Goal: Task Accomplishment & Management: Use online tool/utility

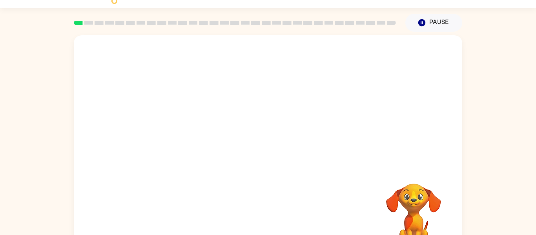
scroll to position [41, 0]
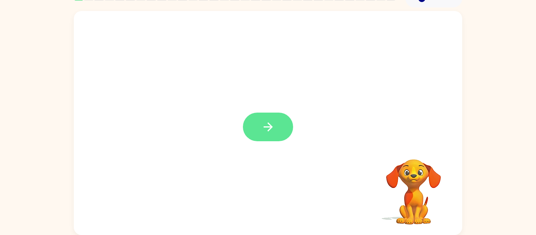
click at [257, 125] on button "button" at bounding box center [268, 127] width 50 height 29
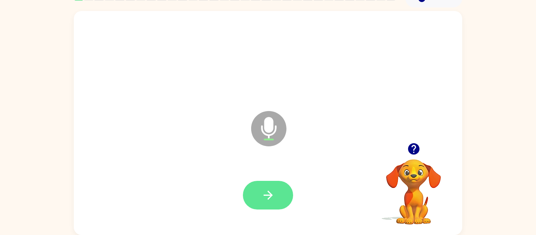
click at [261, 193] on icon "button" at bounding box center [268, 195] width 14 height 14
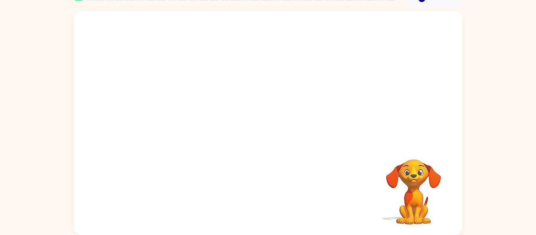
click at [352, 82] on div at bounding box center [268, 59] width 373 height 64
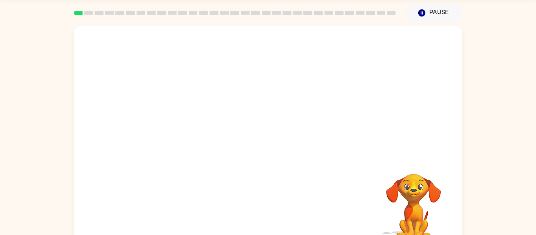
scroll to position [25, 0]
click at [470, 194] on div "Your browser must support playing .mp4 files to use Literably. Please try using…" at bounding box center [268, 136] width 536 height 227
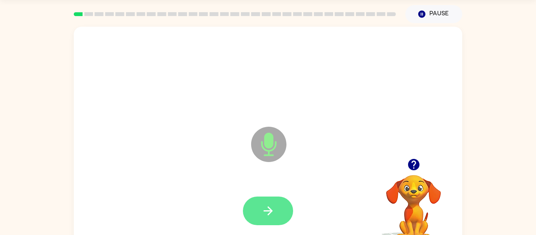
click at [254, 212] on button "button" at bounding box center [268, 210] width 50 height 29
click at [260, 202] on button "button" at bounding box center [268, 210] width 50 height 29
click at [260, 203] on button "button" at bounding box center [268, 210] width 50 height 29
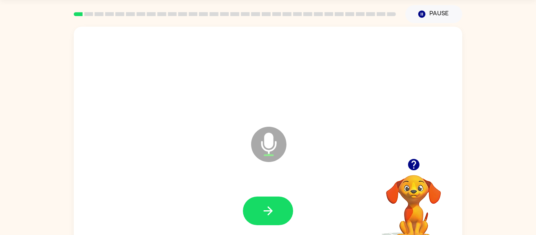
click at [260, 203] on button "button" at bounding box center [268, 210] width 50 height 29
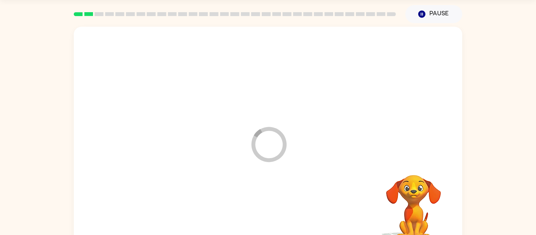
click at [260, 203] on div at bounding box center [268, 211] width 373 height 64
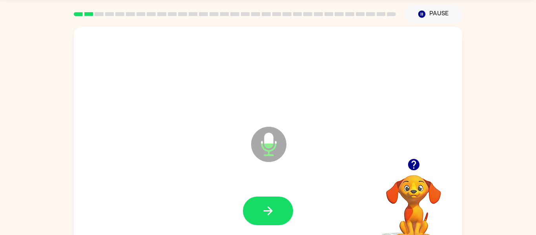
click at [260, 203] on button "button" at bounding box center [268, 210] width 50 height 29
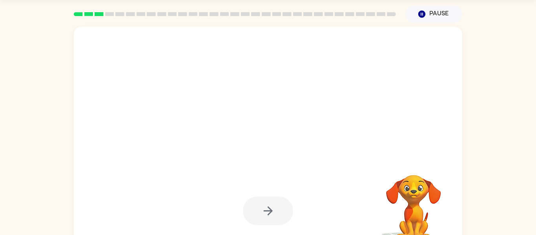
click at [260, 203] on div at bounding box center [268, 210] width 50 height 29
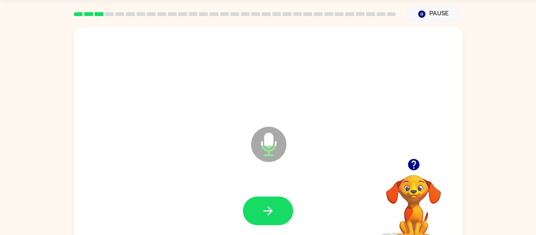
click at [260, 203] on button "button" at bounding box center [268, 210] width 50 height 29
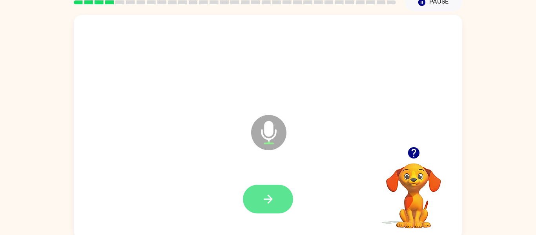
scroll to position [41, 0]
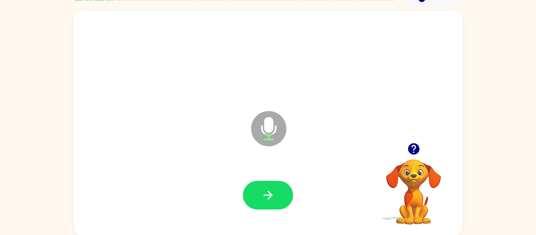
click at [413, 146] on icon "button" at bounding box center [412, 148] width 11 height 11
click at [276, 199] on button "button" at bounding box center [268, 195] width 50 height 29
click at [261, 197] on icon "button" at bounding box center [268, 195] width 14 height 14
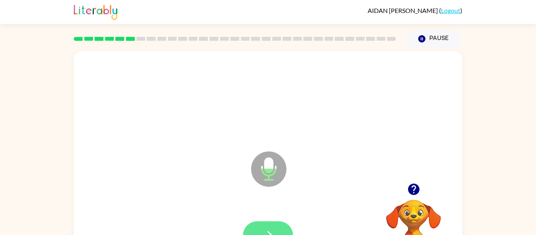
scroll to position [0, 0]
click at [269, 223] on button "button" at bounding box center [268, 236] width 50 height 29
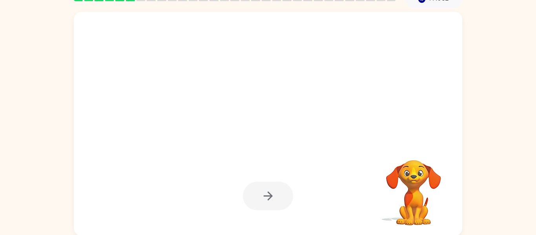
scroll to position [41, 0]
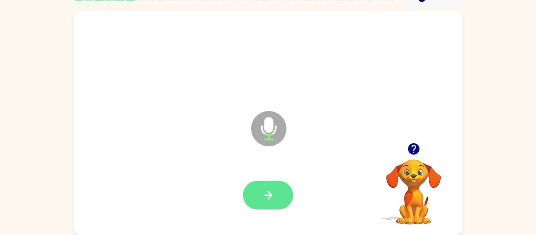
click at [258, 190] on button "button" at bounding box center [268, 195] width 50 height 29
click at [411, 149] on icon "button" at bounding box center [412, 148] width 11 height 11
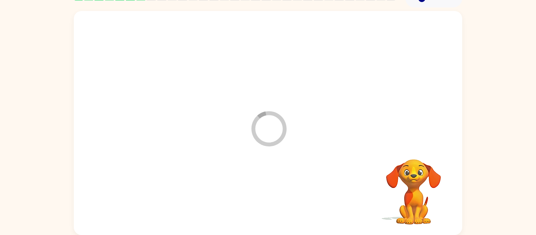
click at [257, 186] on div at bounding box center [268, 195] width 373 height 64
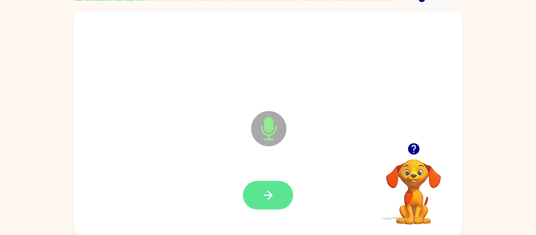
click at [276, 185] on button "button" at bounding box center [268, 195] width 50 height 29
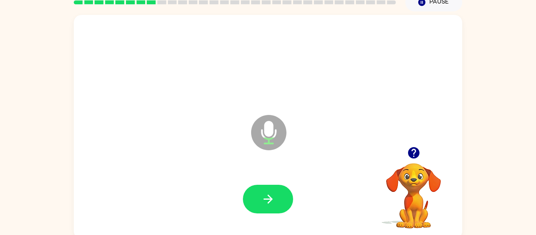
scroll to position [39, 0]
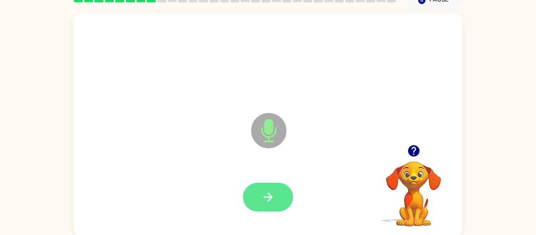
click at [277, 184] on button "button" at bounding box center [268, 197] width 50 height 29
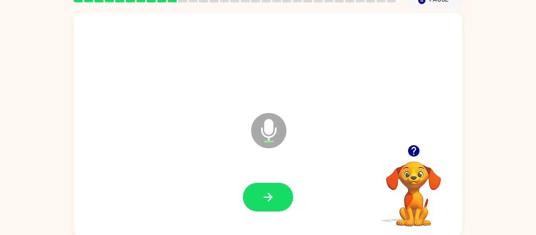
click at [277, 184] on button "button" at bounding box center [268, 197] width 50 height 29
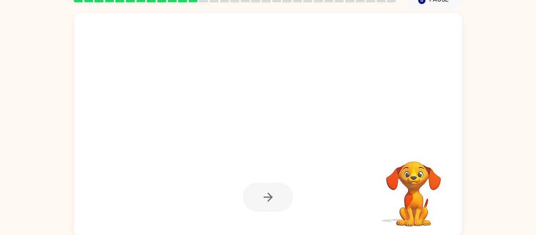
click at [277, 184] on div at bounding box center [268, 197] width 50 height 29
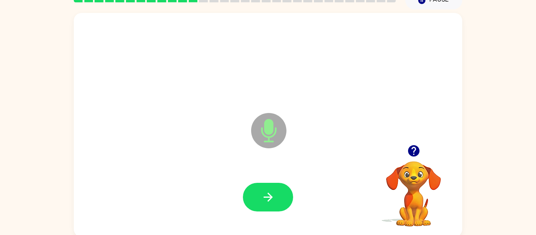
click at [391, 223] on video "Your browser must support playing .mp4 files to use Literably. Please try using…" at bounding box center [413, 188] width 78 height 78
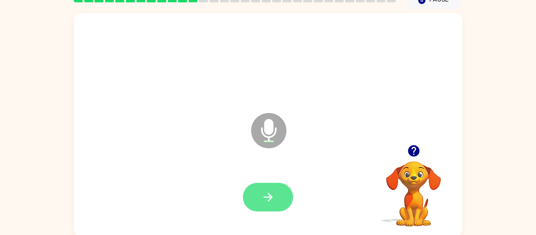
click at [268, 205] on button "button" at bounding box center [268, 197] width 50 height 29
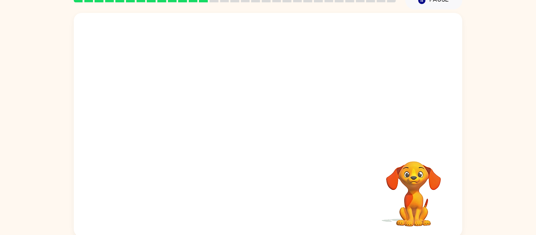
click at [268, 205] on div "Your browser must support playing .mp4 files to use Literably. Please try using…" at bounding box center [268, 125] width 388 height 224
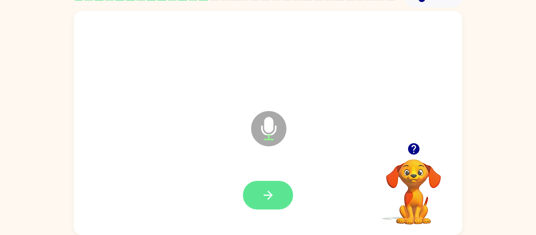
click at [256, 189] on button "button" at bounding box center [268, 195] width 50 height 29
click at [266, 199] on icon "button" at bounding box center [268, 195] width 14 height 14
click at [267, 203] on button "button" at bounding box center [268, 195] width 50 height 29
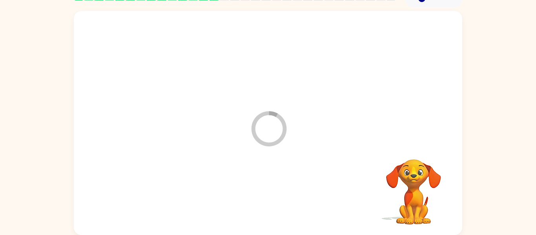
click at [267, 203] on div at bounding box center [268, 195] width 373 height 64
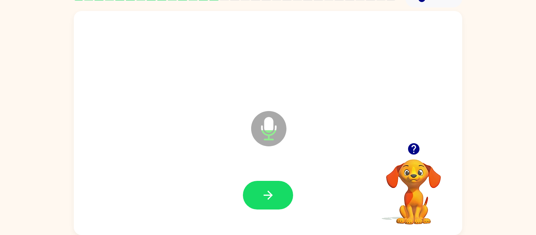
click at [411, 148] on icon "button" at bounding box center [412, 148] width 11 height 11
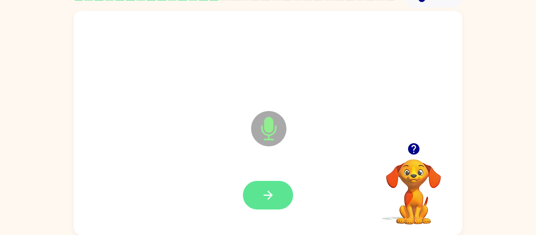
click at [277, 184] on button "button" at bounding box center [268, 195] width 50 height 29
click at [278, 185] on button "button" at bounding box center [268, 195] width 50 height 29
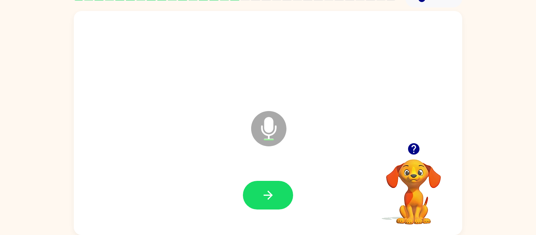
click at [278, 185] on button "button" at bounding box center [268, 195] width 50 height 29
click at [278, 187] on button "button" at bounding box center [268, 195] width 50 height 29
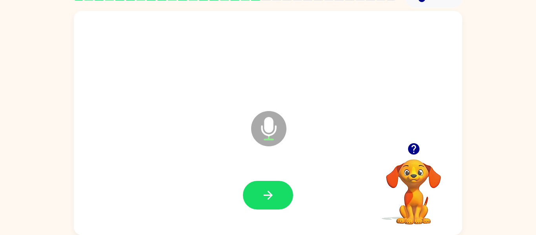
click at [278, 187] on button "button" at bounding box center [268, 195] width 50 height 29
click at [273, 196] on icon "button" at bounding box center [268, 195] width 14 height 14
click at [287, 196] on button "button" at bounding box center [268, 195] width 50 height 29
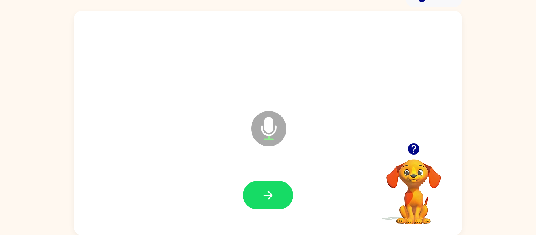
click at [287, 196] on button "button" at bounding box center [268, 195] width 50 height 29
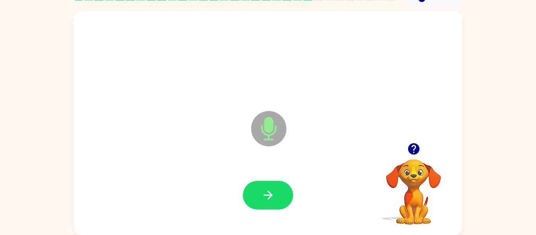
click at [287, 196] on button "button" at bounding box center [268, 195] width 50 height 29
click at [414, 150] on icon "button" at bounding box center [414, 149] width 14 height 14
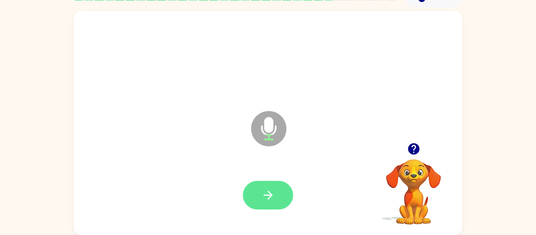
click at [266, 191] on icon "button" at bounding box center [268, 195] width 14 height 14
click at [280, 200] on button "button" at bounding box center [268, 195] width 50 height 29
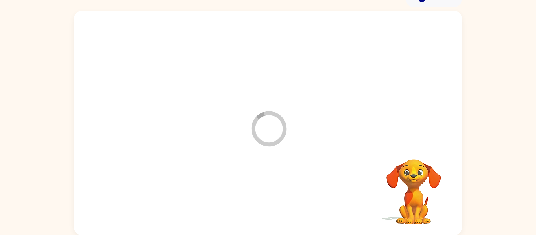
click at [280, 200] on div at bounding box center [268, 195] width 373 height 64
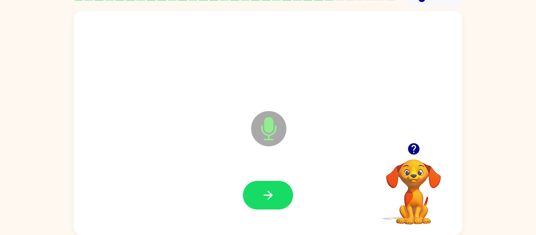
click at [280, 200] on button "button" at bounding box center [268, 195] width 50 height 29
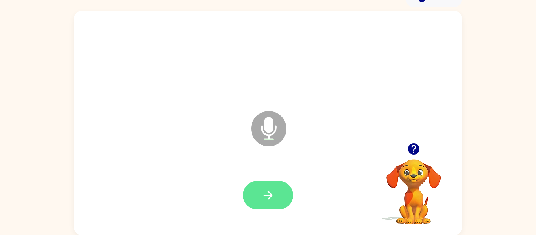
click at [275, 181] on button "button" at bounding box center [268, 195] width 50 height 29
click at [264, 203] on button "button" at bounding box center [268, 195] width 50 height 29
click at [282, 176] on div at bounding box center [268, 195] width 373 height 64
click at [267, 197] on icon "button" at bounding box center [268, 195] width 14 height 14
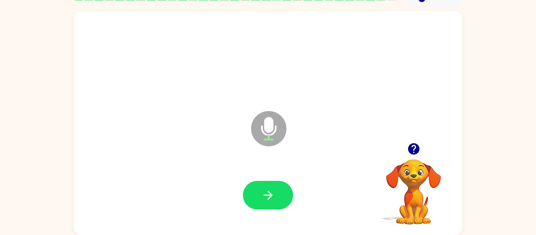
click at [267, 197] on icon "button" at bounding box center [268, 195] width 14 height 14
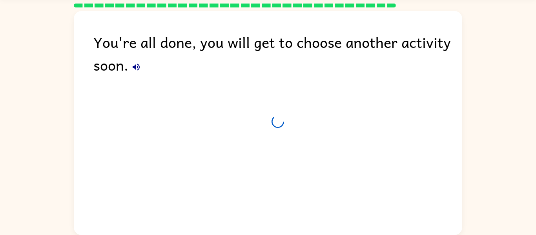
scroll to position [27, 0]
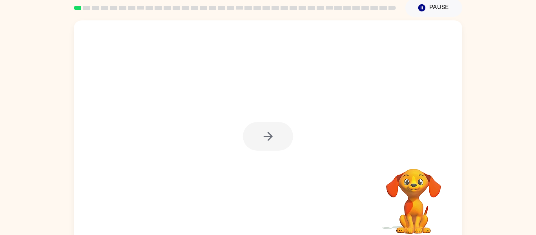
scroll to position [41, 0]
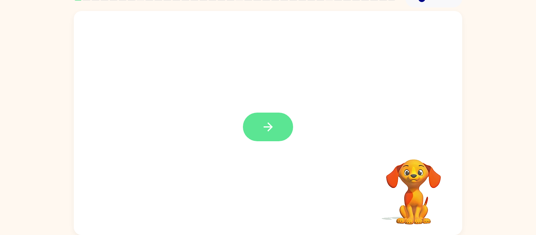
click at [277, 135] on button "button" at bounding box center [268, 127] width 50 height 29
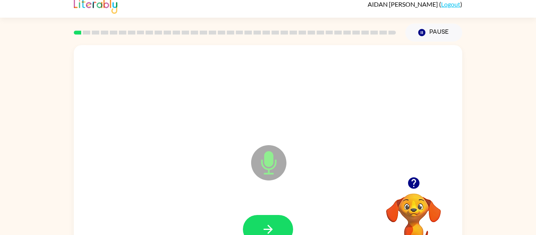
scroll to position [0, 0]
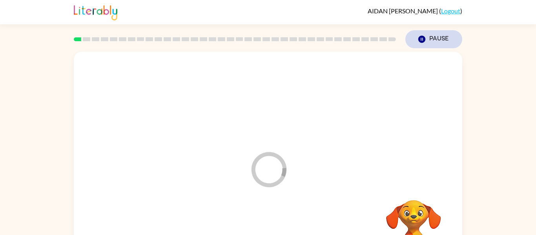
click at [426, 42] on icon "Pause" at bounding box center [421, 39] width 9 height 9
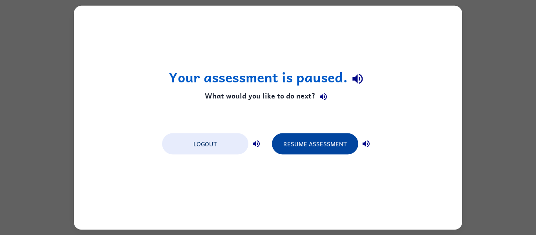
click at [319, 140] on button "Resume Assessment" at bounding box center [315, 143] width 86 height 21
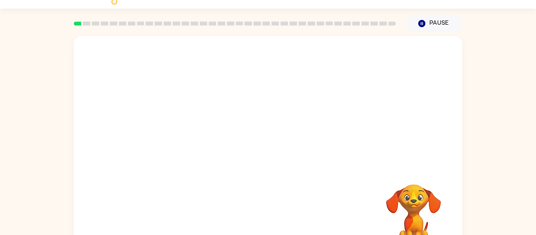
scroll to position [31, 0]
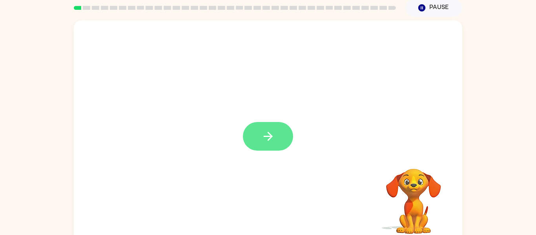
click at [265, 135] on icon "button" at bounding box center [268, 136] width 14 height 14
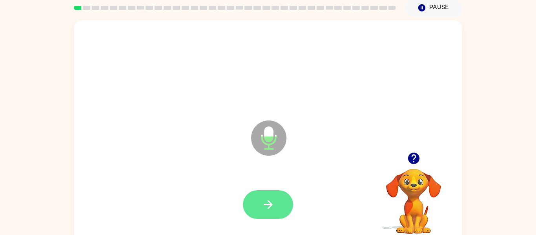
click at [281, 195] on button "button" at bounding box center [268, 204] width 50 height 29
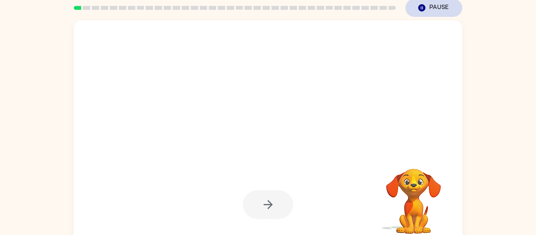
click at [428, 7] on button "Pause Pause" at bounding box center [433, 8] width 57 height 18
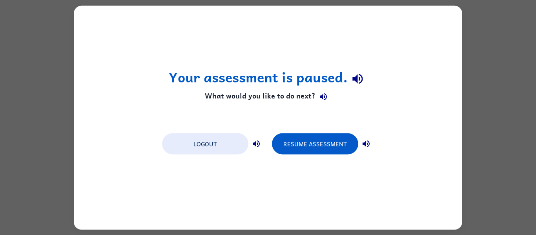
scroll to position [0, 0]
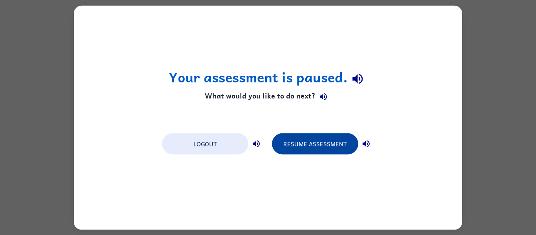
click at [335, 135] on button "Resume Assessment" at bounding box center [315, 143] width 86 height 21
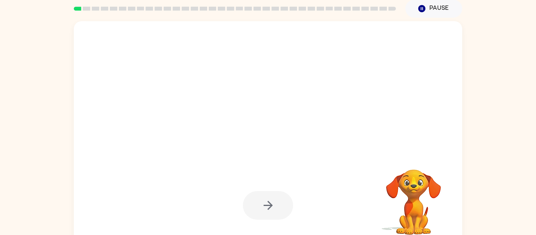
scroll to position [31, 0]
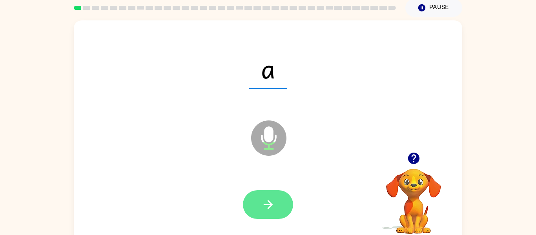
click at [254, 202] on button "button" at bounding box center [268, 204] width 50 height 29
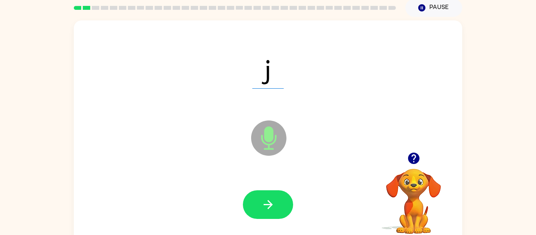
click at [254, 202] on button "button" at bounding box center [268, 204] width 50 height 29
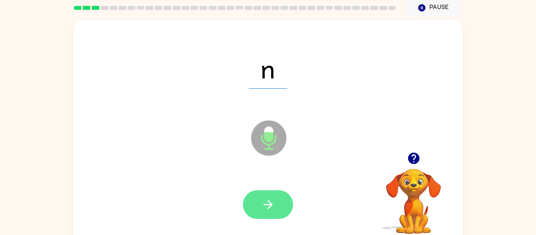
click at [254, 201] on button "button" at bounding box center [268, 204] width 50 height 29
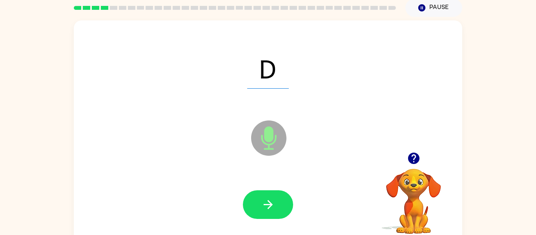
click at [254, 201] on button "button" at bounding box center [268, 204] width 50 height 29
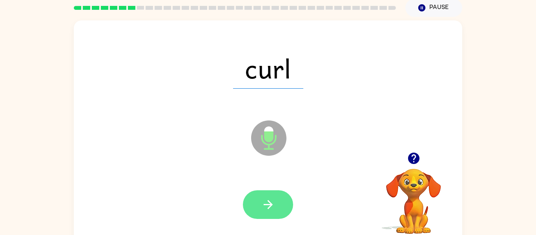
click at [256, 202] on button "button" at bounding box center [268, 204] width 50 height 29
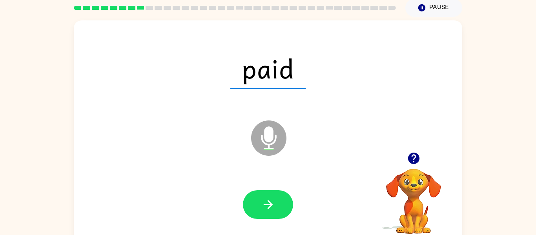
click at [256, 202] on button "button" at bounding box center [268, 204] width 50 height 29
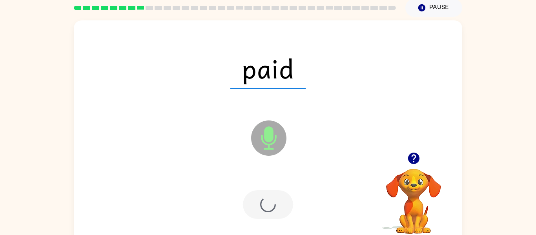
click at [256, 202] on div at bounding box center [268, 204] width 50 height 29
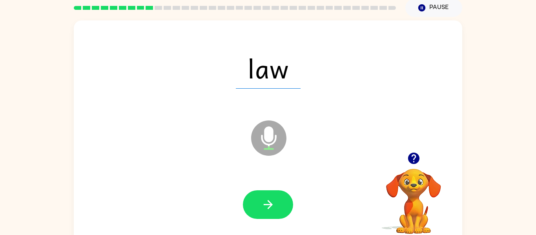
click at [256, 202] on button "button" at bounding box center [268, 204] width 50 height 29
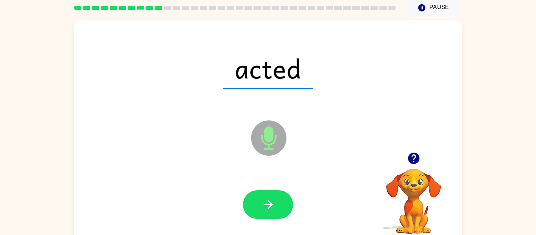
click at [256, 202] on button "button" at bounding box center [268, 204] width 50 height 29
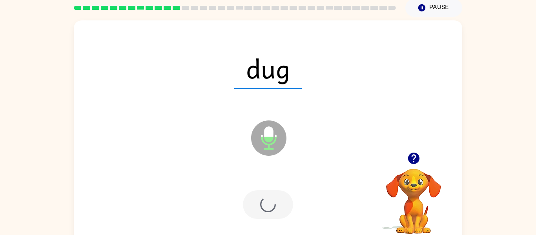
click at [256, 202] on div at bounding box center [268, 204] width 50 height 29
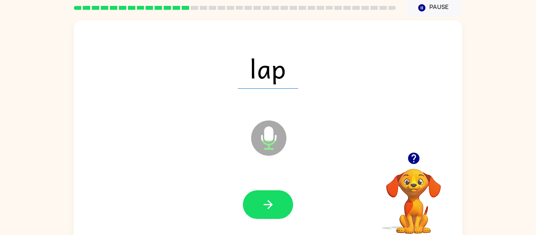
click at [256, 202] on button "button" at bounding box center [268, 204] width 50 height 29
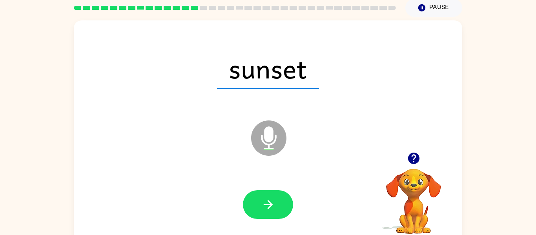
click at [256, 202] on button "button" at bounding box center [268, 204] width 50 height 29
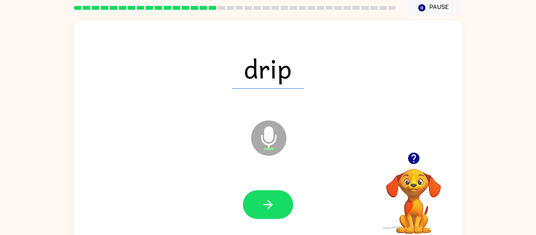
click at [256, 202] on button "button" at bounding box center [268, 204] width 50 height 29
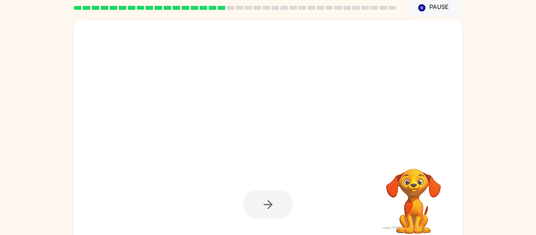
click at [256, 202] on div at bounding box center [268, 204] width 50 height 29
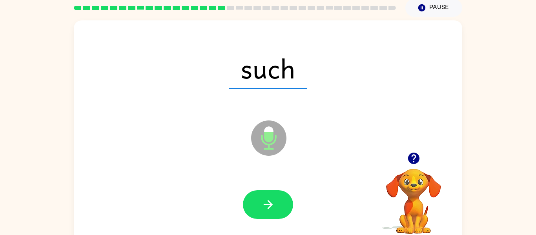
click at [256, 202] on button "button" at bounding box center [268, 204] width 50 height 29
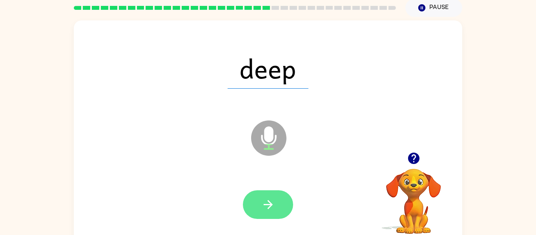
click at [256, 203] on button "button" at bounding box center [268, 204] width 50 height 29
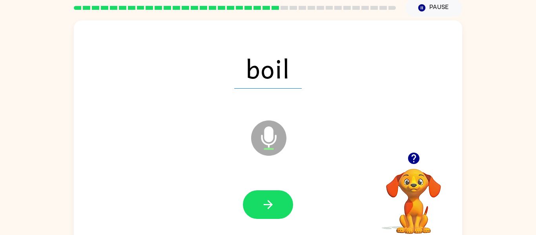
click at [256, 203] on button "button" at bounding box center [268, 204] width 50 height 29
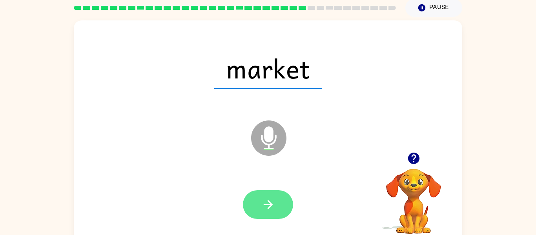
click at [264, 208] on icon "button" at bounding box center [268, 205] width 14 height 14
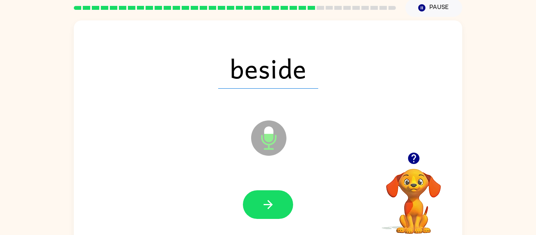
click at [264, 208] on icon "button" at bounding box center [268, 205] width 14 height 14
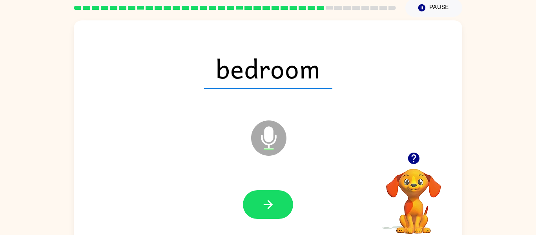
click at [264, 208] on icon "button" at bounding box center [268, 205] width 14 height 14
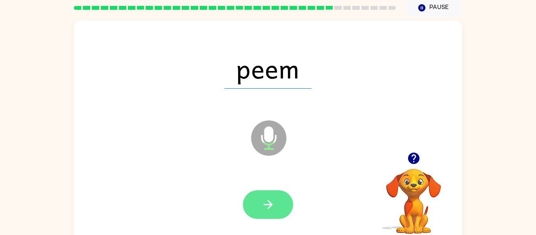
click at [272, 190] on button "button" at bounding box center [268, 204] width 50 height 29
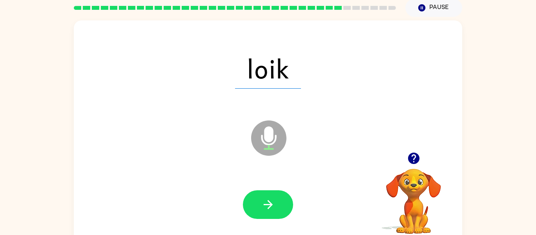
click at [272, 190] on button "button" at bounding box center [268, 204] width 50 height 29
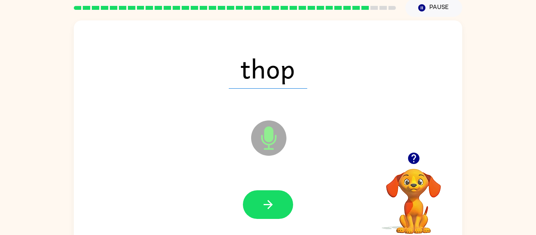
click at [272, 190] on button "button" at bounding box center [268, 204] width 50 height 29
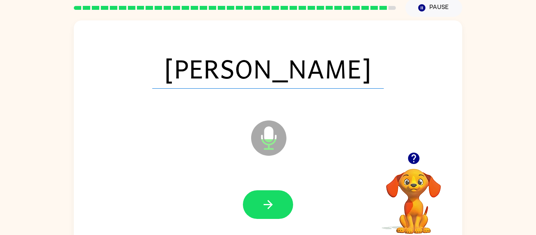
click at [272, 190] on button "button" at bounding box center [268, 204] width 50 height 29
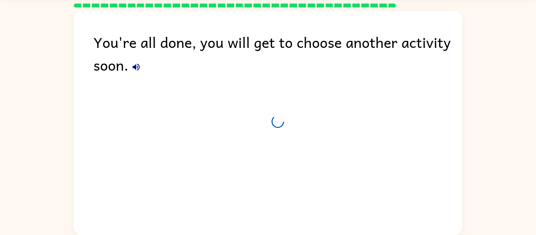
scroll to position [24, 0]
